Goal: Information Seeking & Learning: Learn about a topic

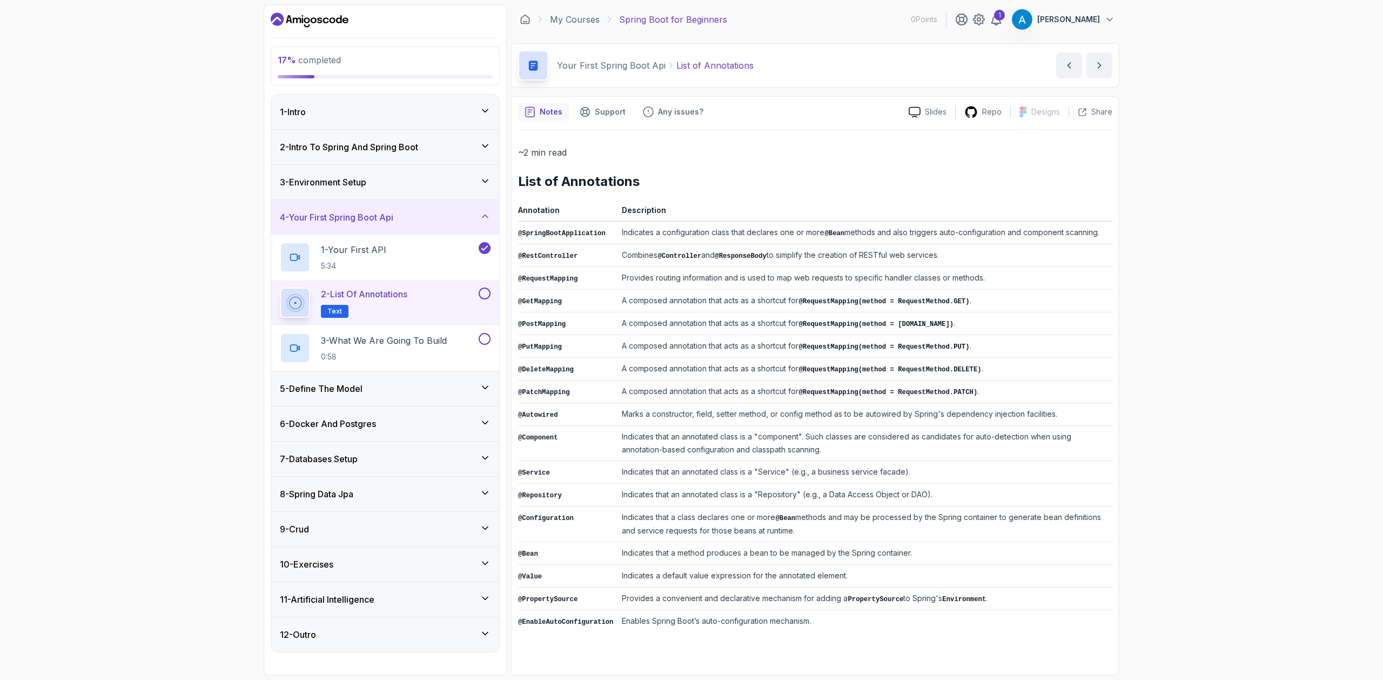
click at [1303, 141] on div "17 % completed 1 - Intro 2 - Intro To Spring And Spring Boot 3 - Environment Se…" at bounding box center [691, 340] width 1383 height 680
click at [262, 402] on section "17 % completed 1 - Intro 2 - Intro To Spring And Spring Boot 3 - Environment Se…" at bounding box center [691, 340] width 865 height 680
drag, startPoint x: 640, startPoint y: 233, endPoint x: 884, endPoint y: 239, distance: 243.8
click at [884, 239] on td "Indicates a configuration class that declares one or more @Bean methods and als…" at bounding box center [865, 233] width 495 height 23
click at [840, 224] on td "Indicates a configuration class that declares one or more @Bean methods and als…" at bounding box center [865, 233] width 495 height 23
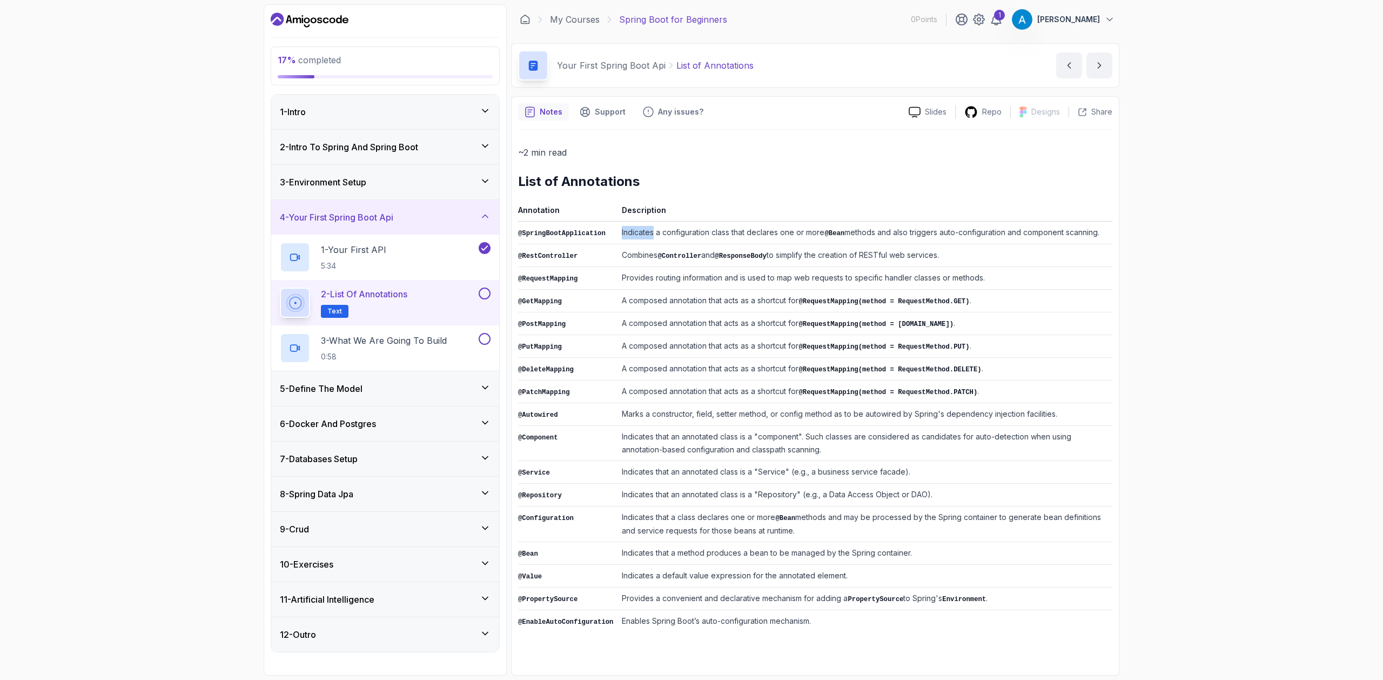
click at [840, 224] on td "Indicates a configuration class that declares one or more @Bean methods and als…" at bounding box center [865, 233] width 495 height 23
click at [854, 237] on td "Indicates a configuration class that declares one or more @Bean methods and als…" at bounding box center [865, 233] width 495 height 23
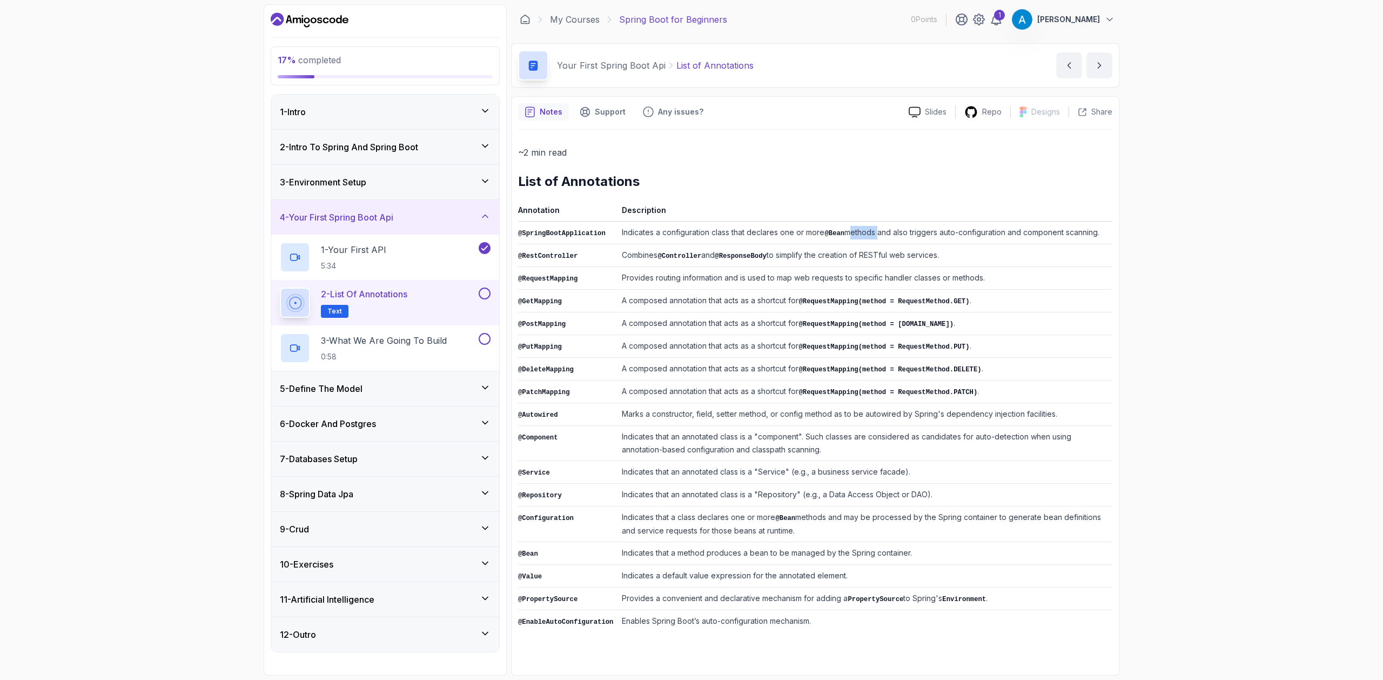
click at [854, 237] on td "Indicates a configuration class that declares one or more @Bean methods and als…" at bounding box center [865, 233] width 495 height 23
drag, startPoint x: 625, startPoint y: 274, endPoint x: 996, endPoint y: 266, distance: 371.3
click at [996, 267] on td "Provides routing information and is used to map web requests to specific handle…" at bounding box center [865, 278] width 495 height 23
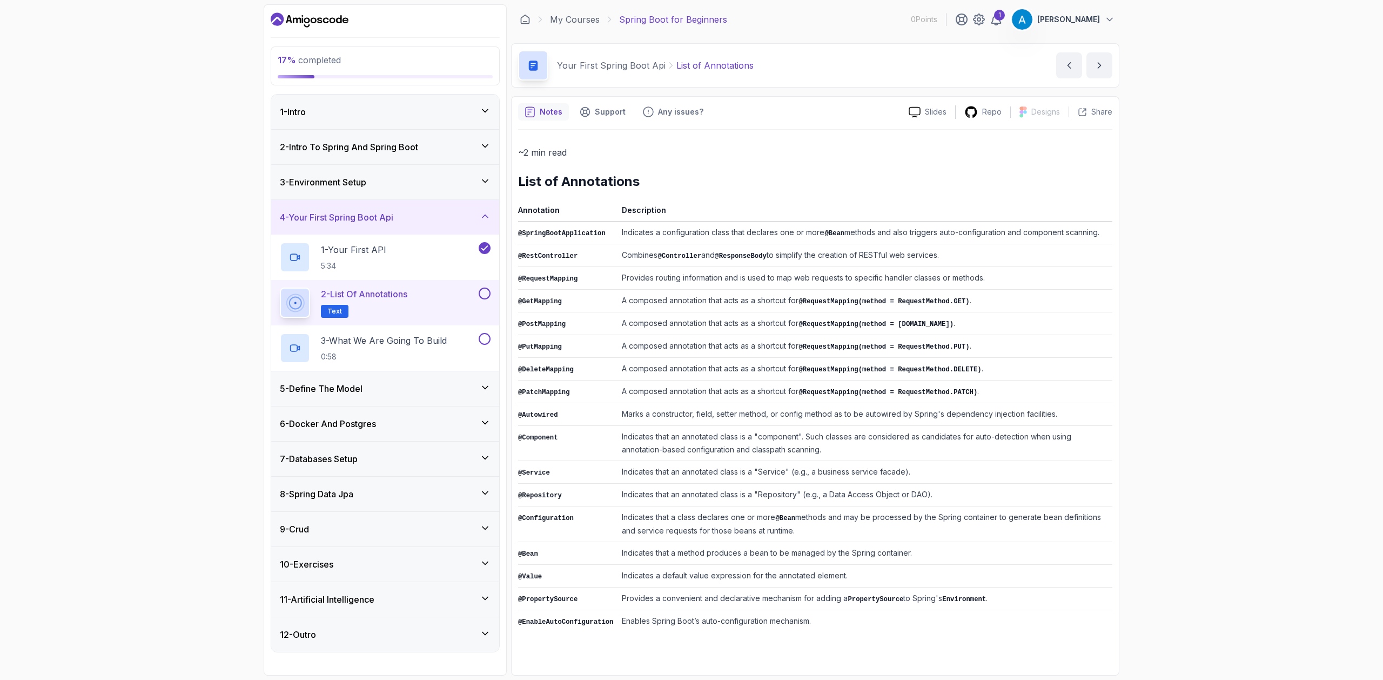
click at [996, 267] on td "Provides routing information and is used to map web requests to specific handle…" at bounding box center [865, 278] width 495 height 23
drag, startPoint x: 996, startPoint y: 271, endPoint x: 622, endPoint y: 267, distance: 373.4
click at [622, 267] on td "Provides routing information and is used to map web requests to specific handle…" at bounding box center [865, 278] width 495 height 23
click at [628, 298] on td "A composed annotation that acts as a shortcut for @RequestMapping(method = Requ…" at bounding box center [865, 301] width 495 height 23
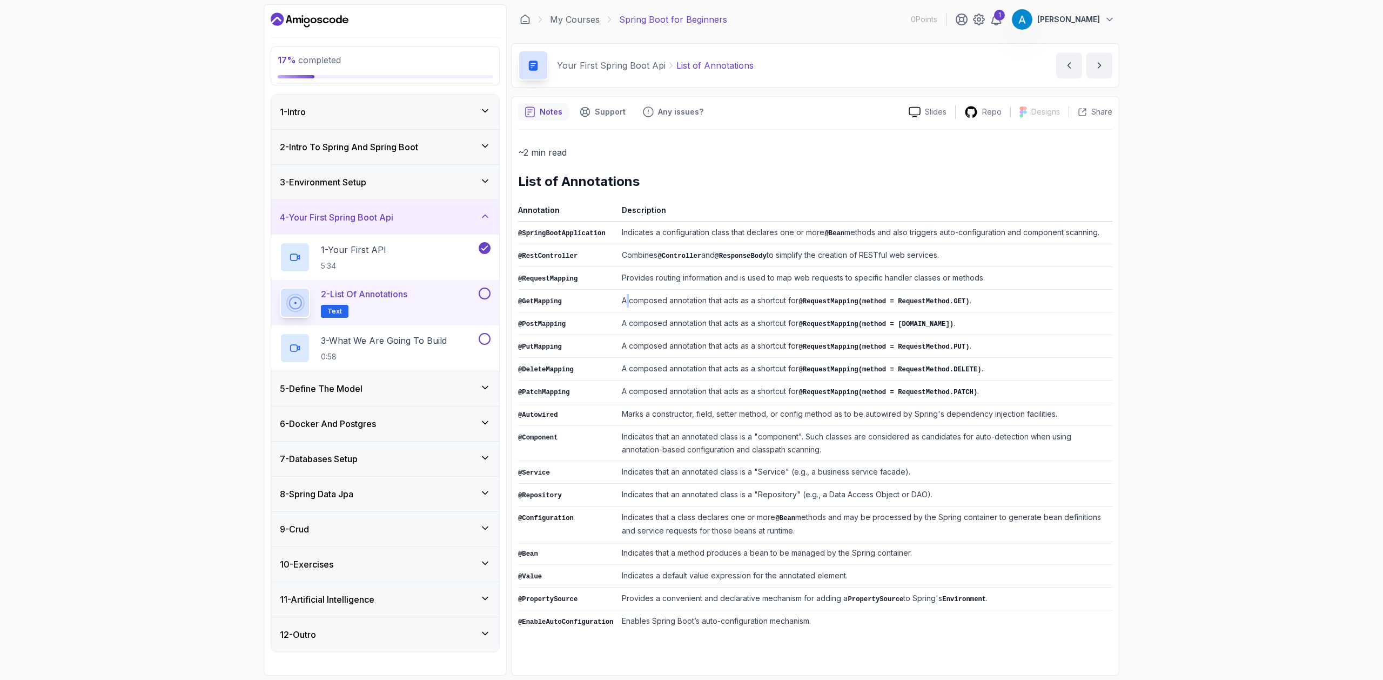
click at [628, 298] on td "A composed annotation that acts as a shortcut for @RequestMapping(method = Requ…" at bounding box center [865, 301] width 495 height 23
click at [490, 296] on button at bounding box center [485, 293] width 12 height 12
click at [486, 295] on button at bounding box center [485, 293] width 12 height 12
click at [1099, 70] on icon "next content" at bounding box center [1099, 65] width 11 height 11
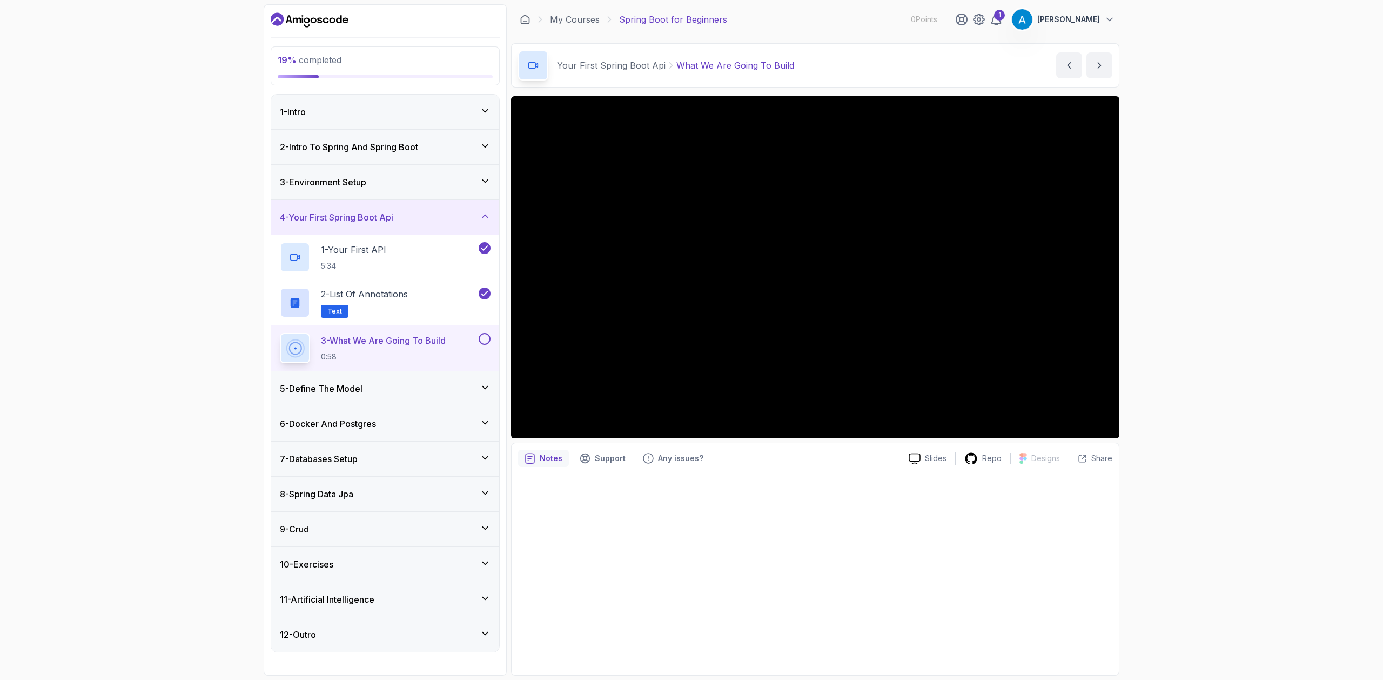
click at [1087, 52] on button "next content" at bounding box center [1100, 65] width 26 height 26
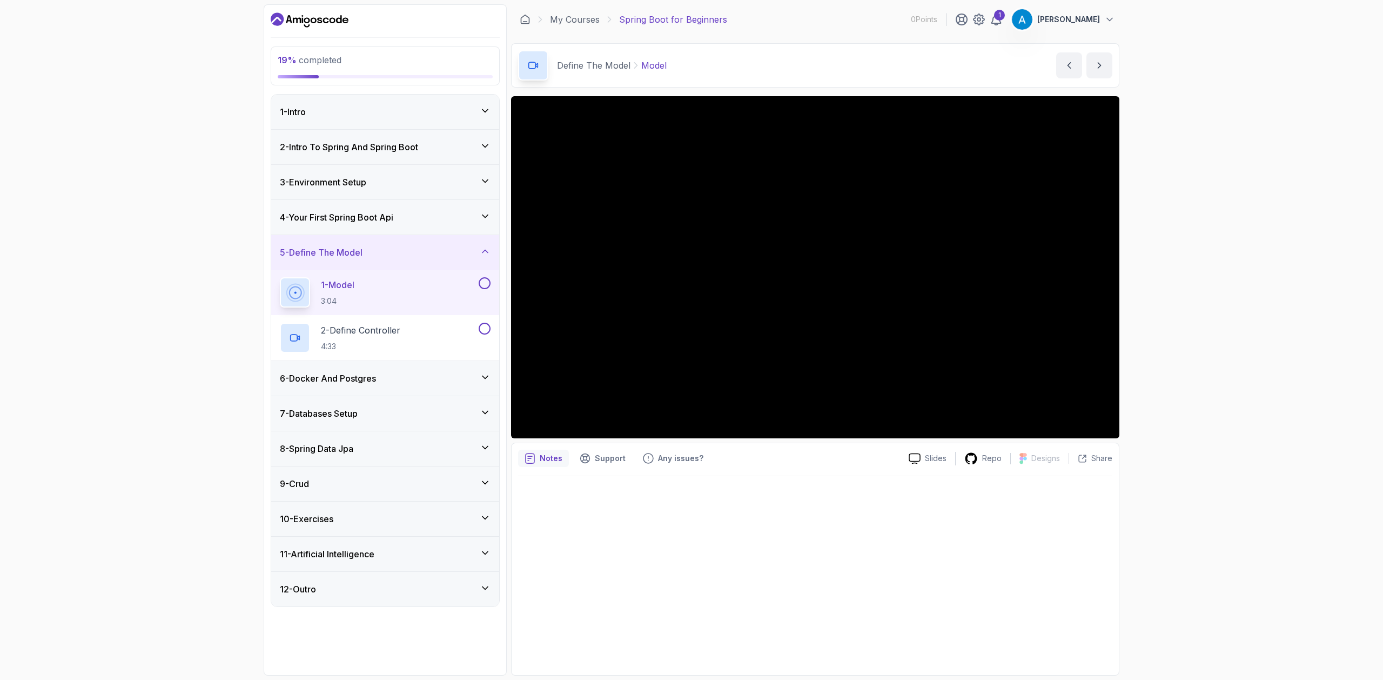
click at [316, 230] on div "4 - Your First Spring Boot Api" at bounding box center [385, 217] width 228 height 35
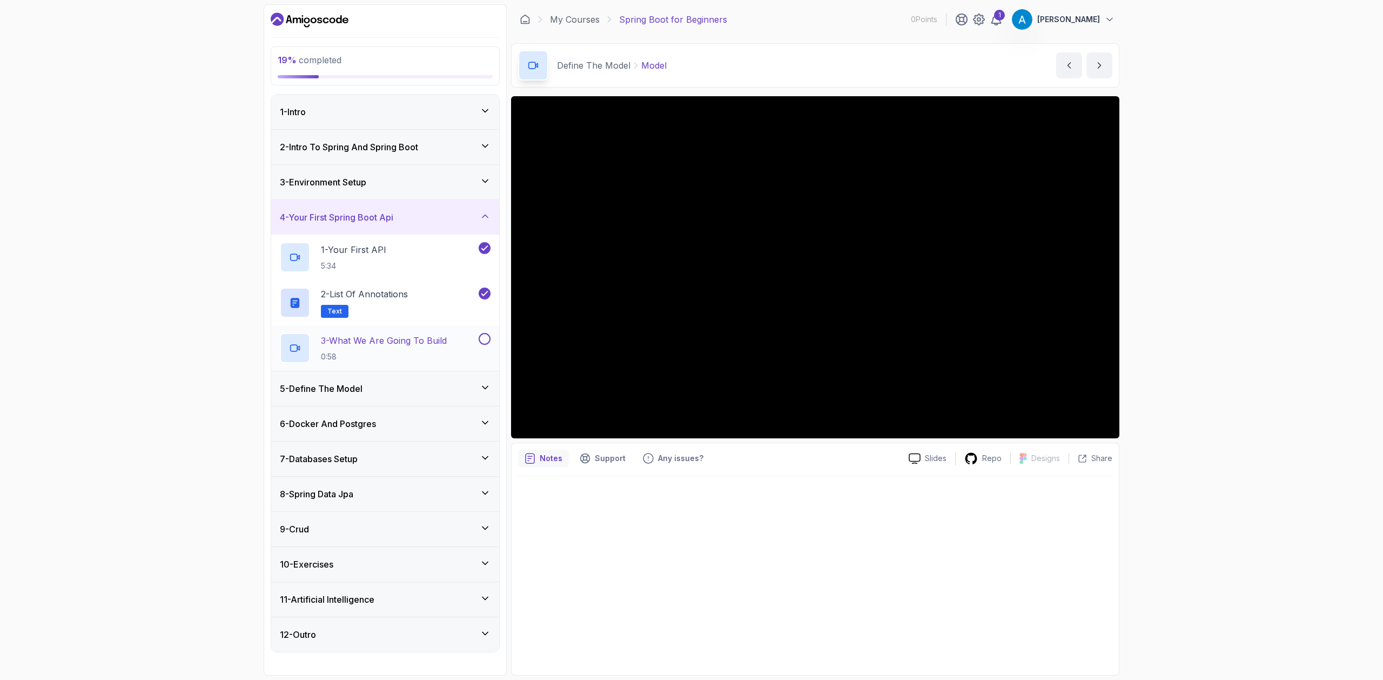
click at [397, 346] on p "3 - What We Are Going To Build" at bounding box center [384, 340] width 126 height 13
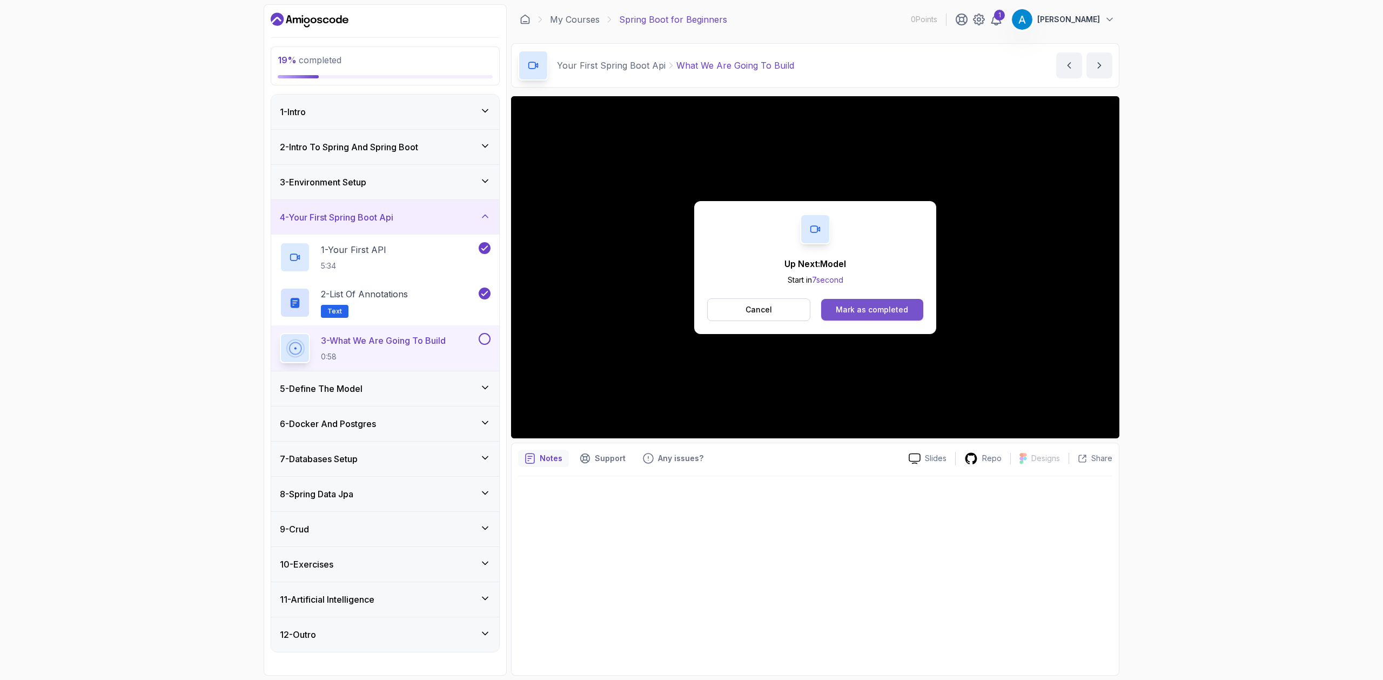
click at [861, 308] on div "Mark as completed" at bounding box center [872, 309] width 72 height 11
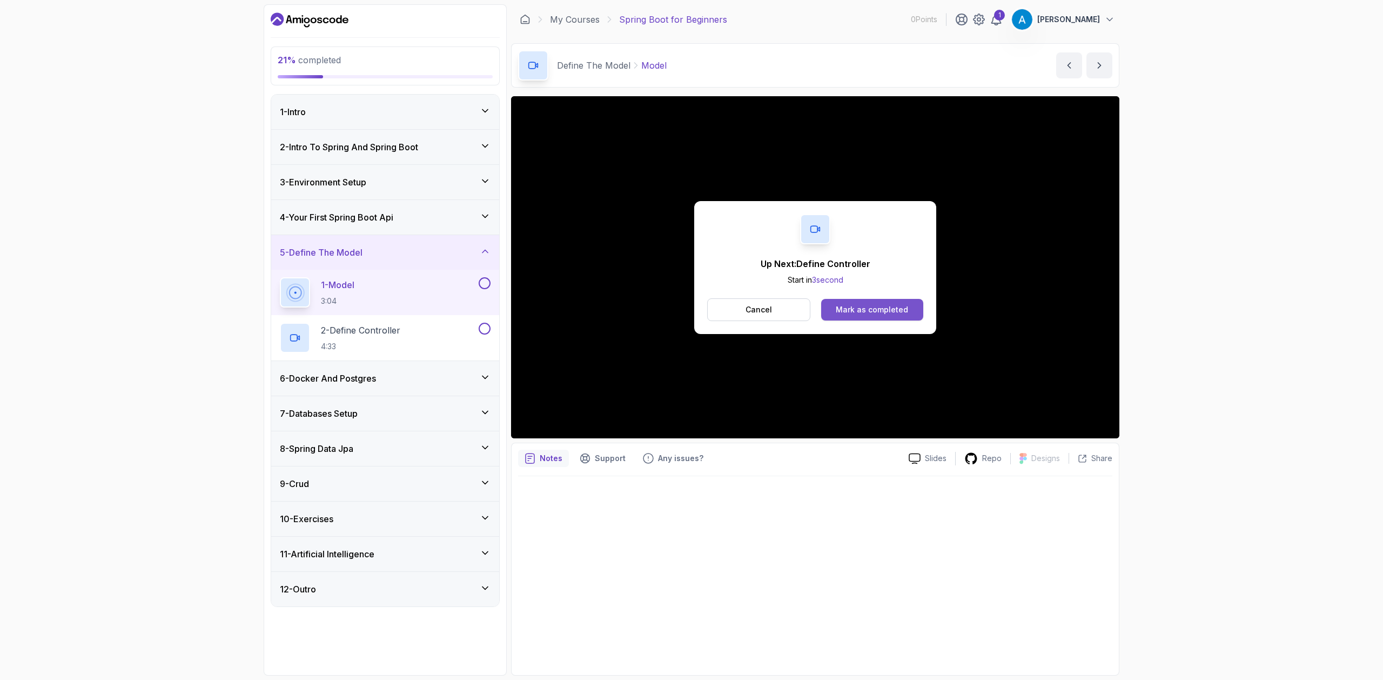
click at [865, 311] on div "Mark as completed" at bounding box center [872, 309] width 72 height 11
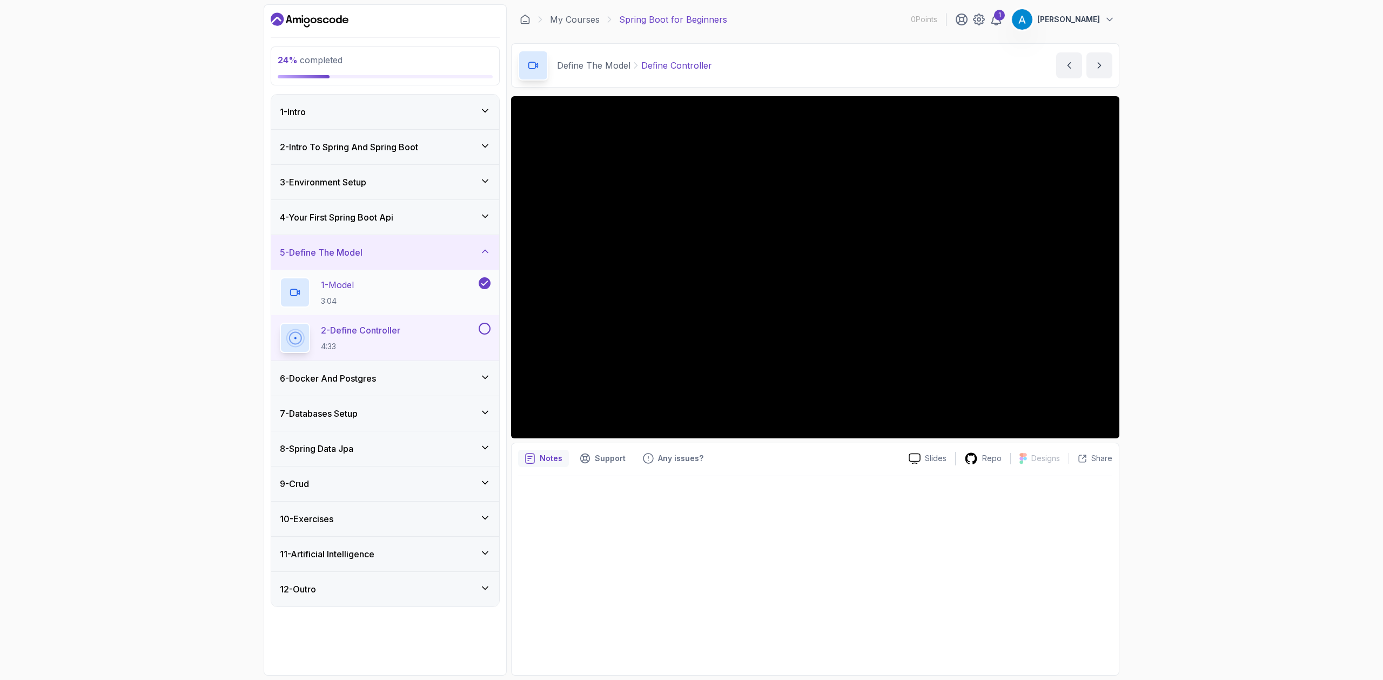
click at [344, 291] on p "1 - Model" at bounding box center [337, 284] width 33 height 13
click at [397, 318] on div "2 - Define Controller 4:33" at bounding box center [385, 337] width 228 height 45
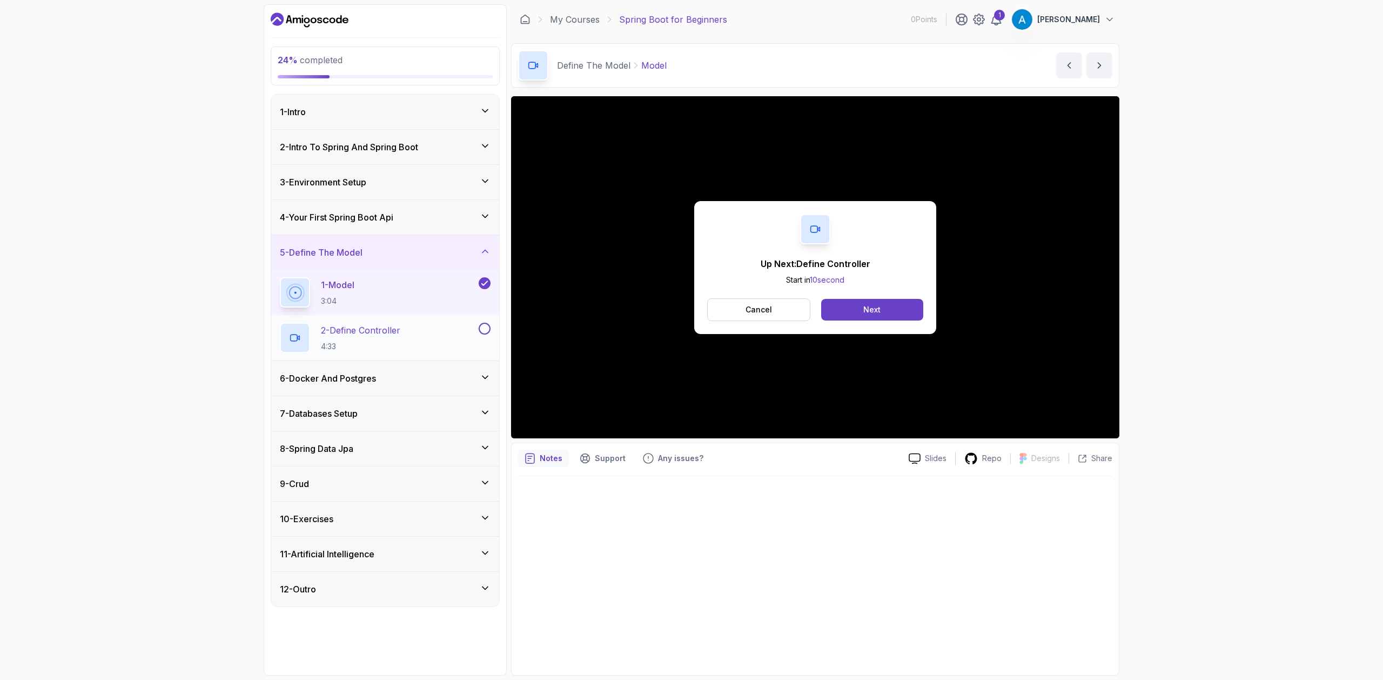
click at [468, 335] on div "2 - Define Controller 4:33" at bounding box center [378, 338] width 197 height 30
